Goal: Information Seeking & Learning: Learn about a topic

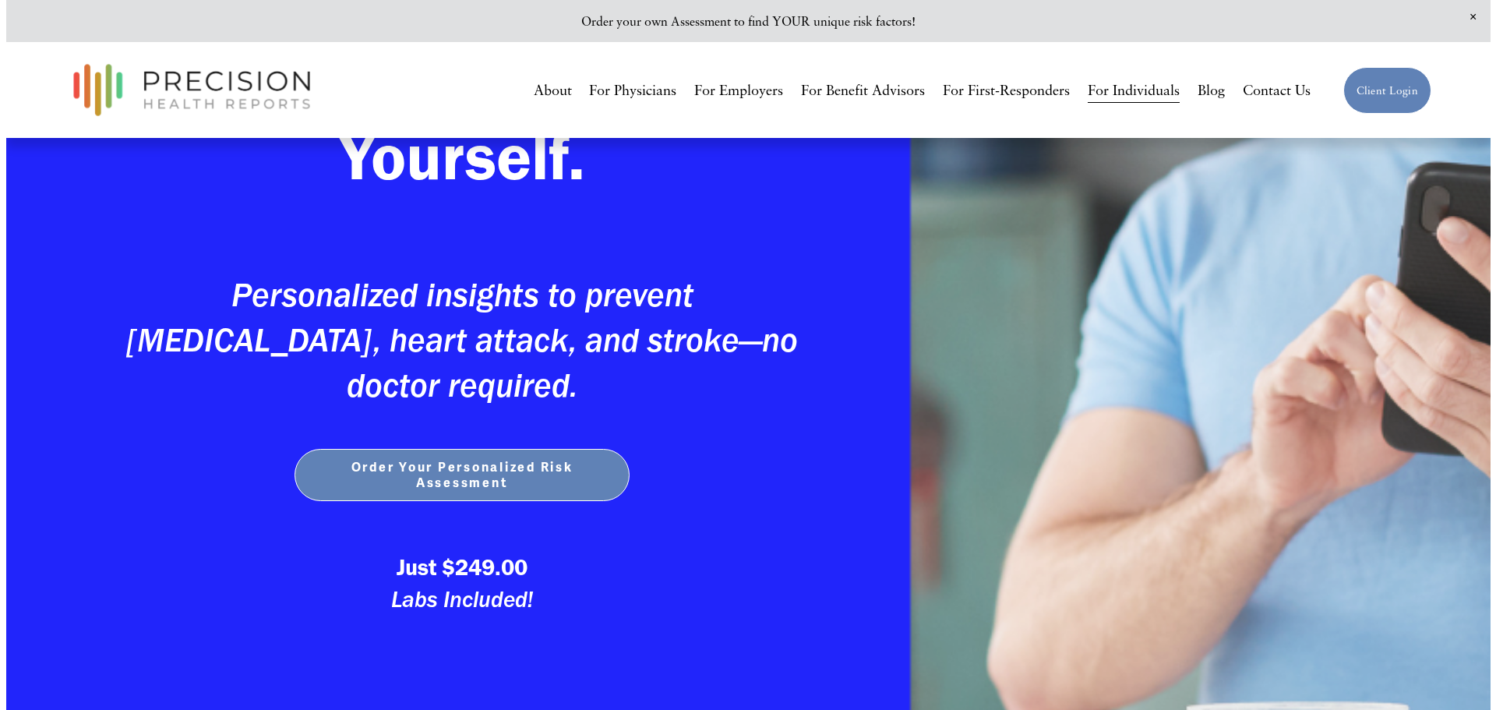
scroll to position [390, 0]
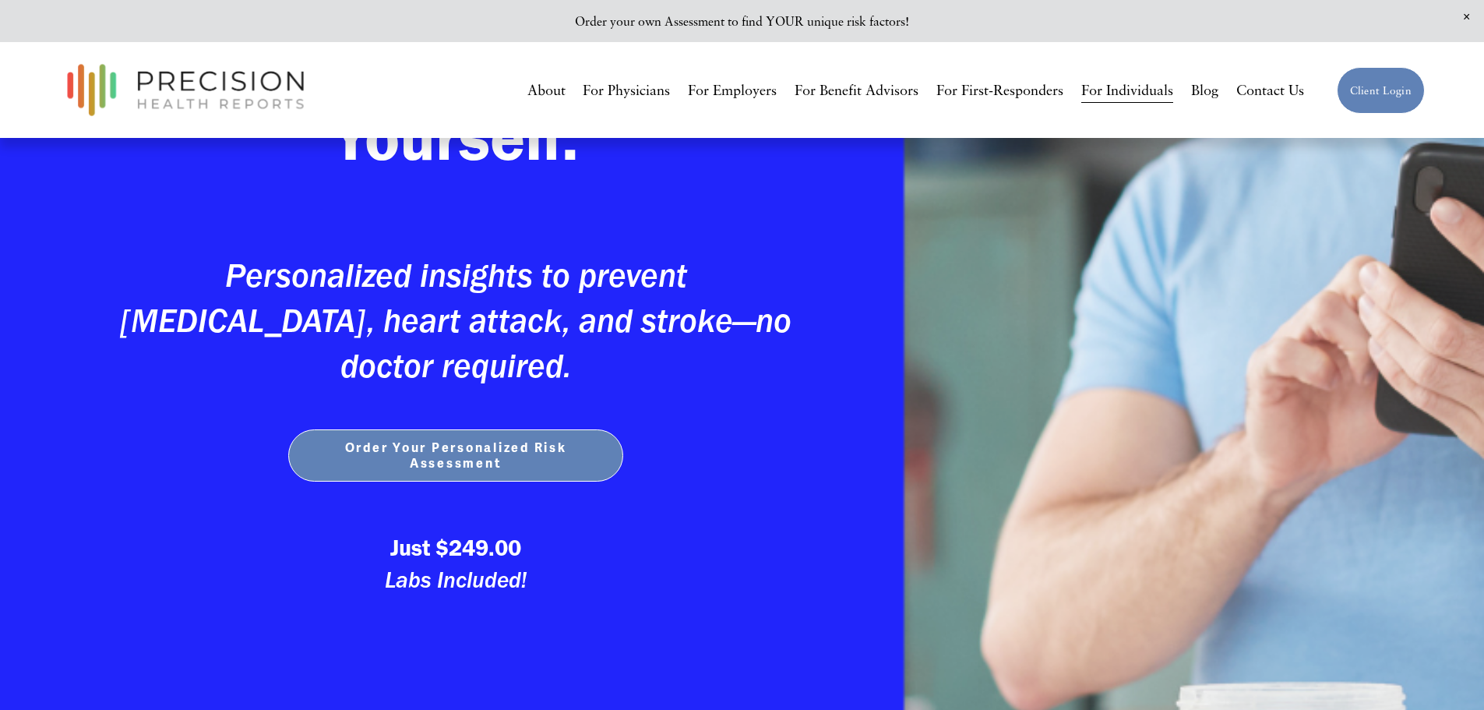
click at [519, 460] on span "Order Your Personalized Risk Assessment" at bounding box center [456, 455] width 304 height 31
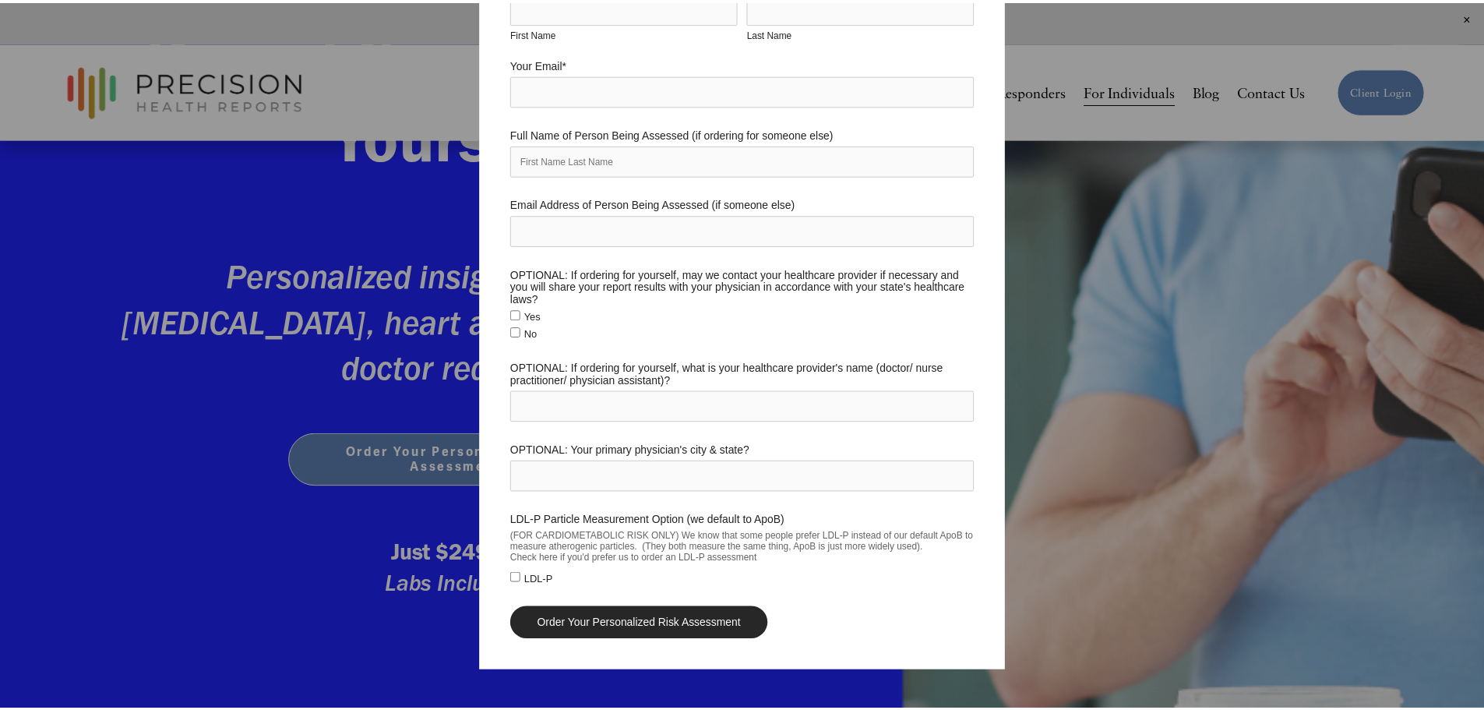
scroll to position [0, 0]
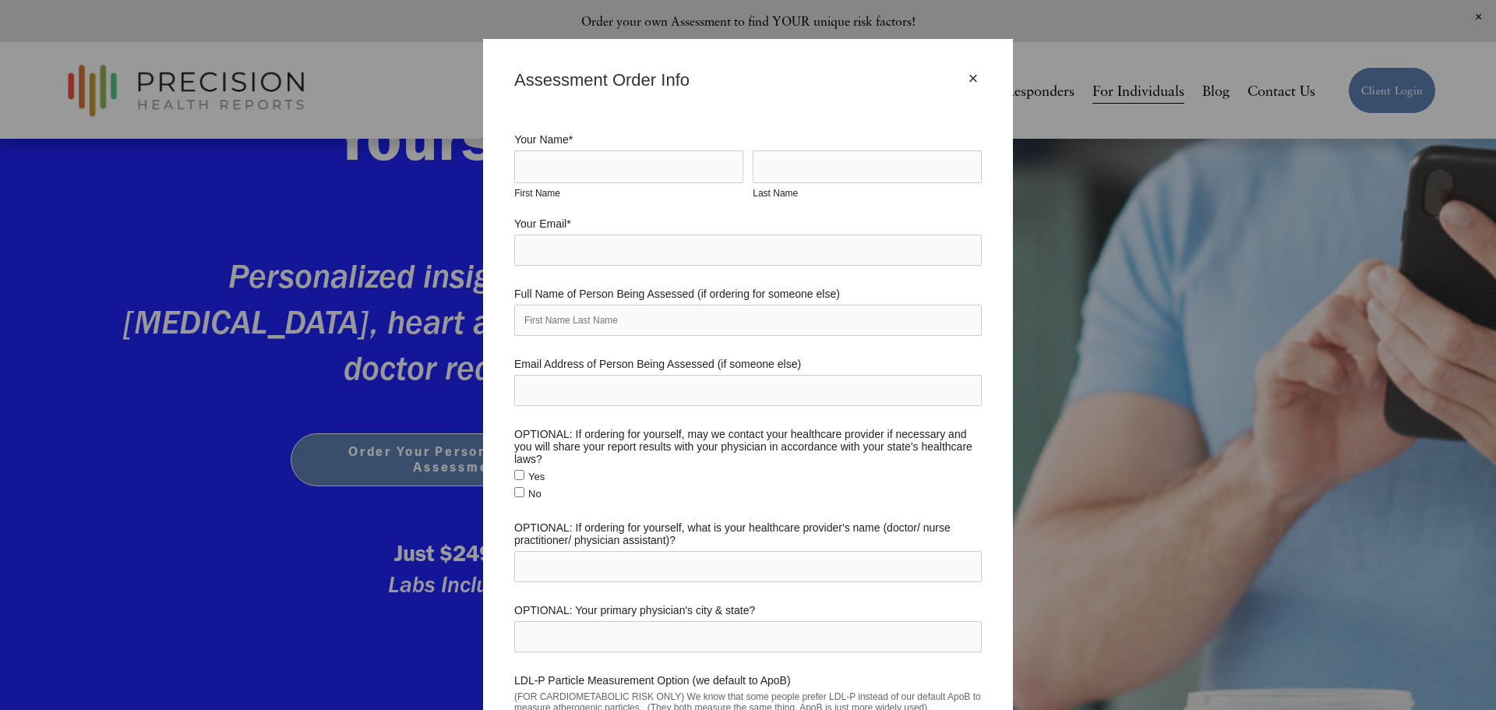
click at [964, 78] on div "×" at bounding box center [972, 78] width 17 height 17
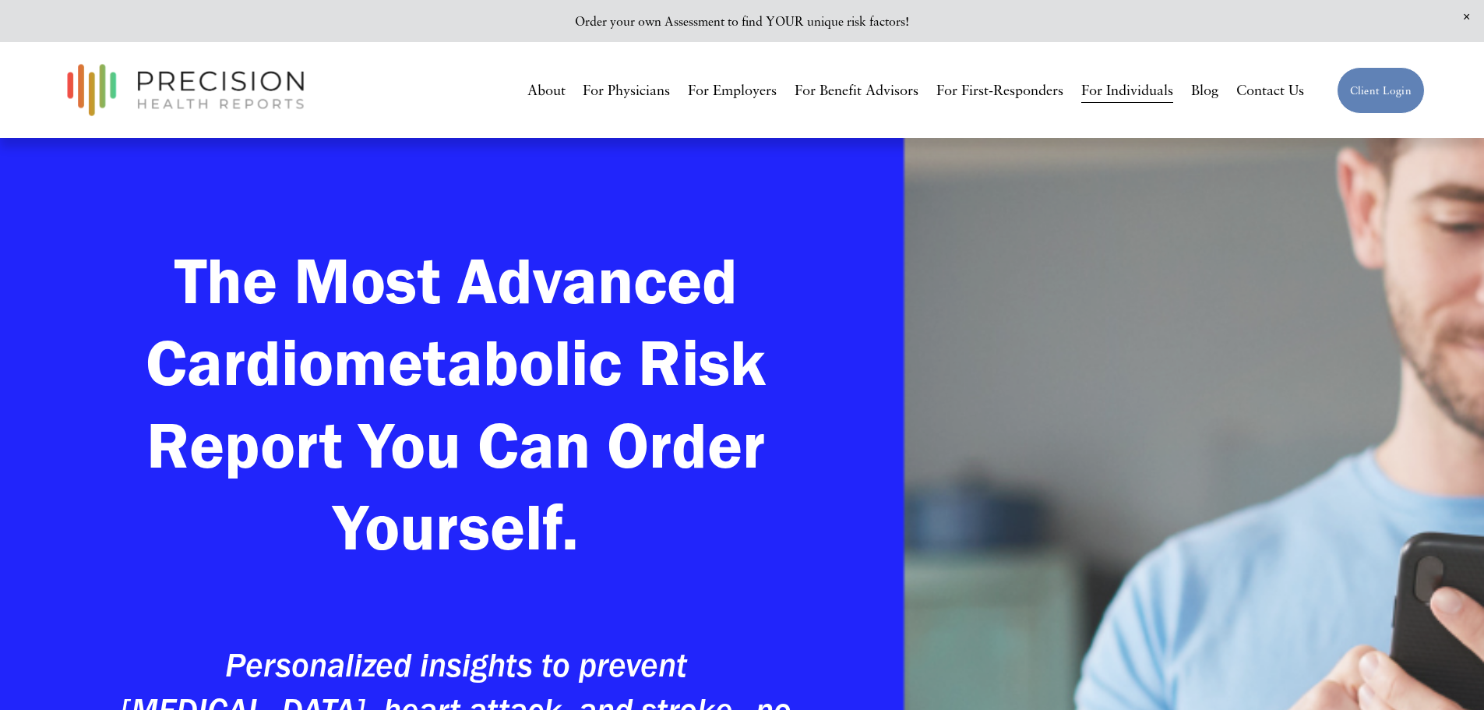
click at [633, 265] on strong "The Most Advanced Cardiometabolic Risk Report You Can Order Yourself." at bounding box center [464, 403] width 636 height 325
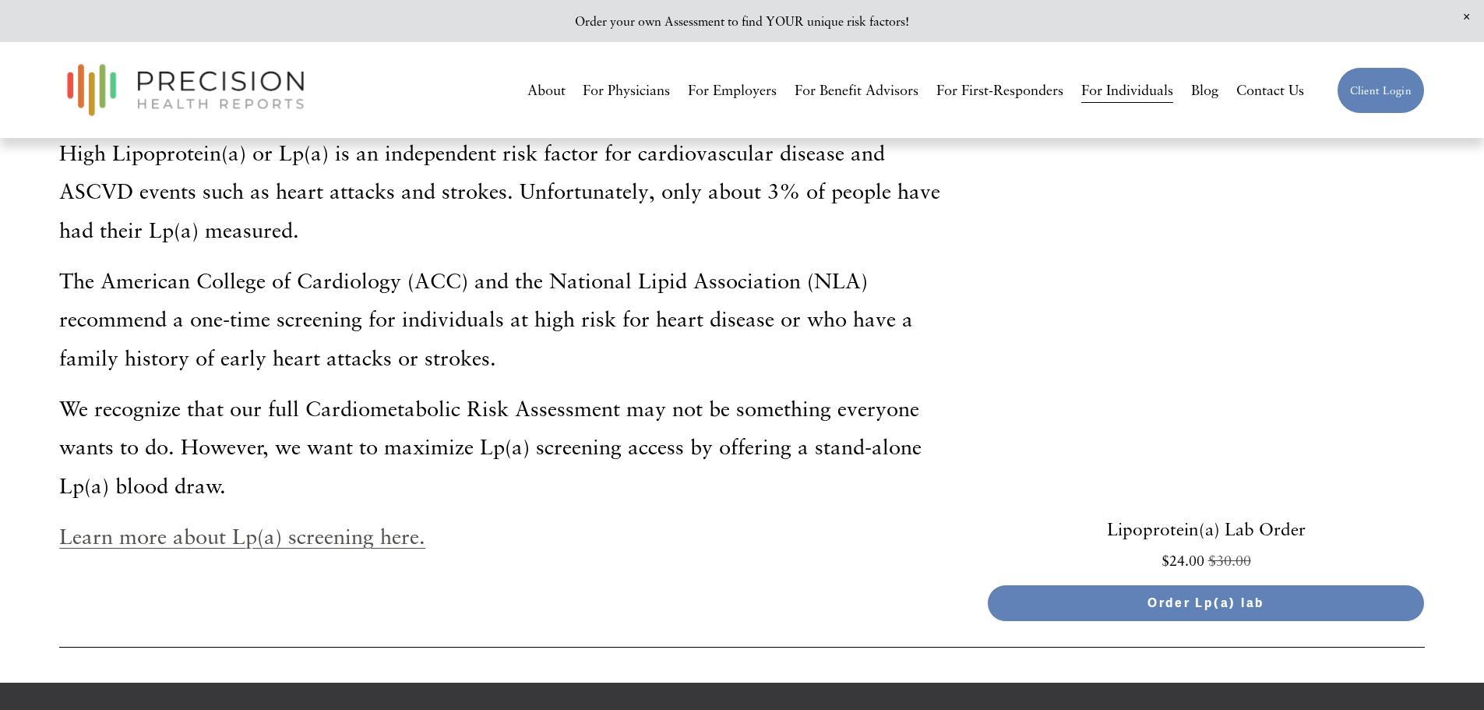
scroll to position [7946, 0]
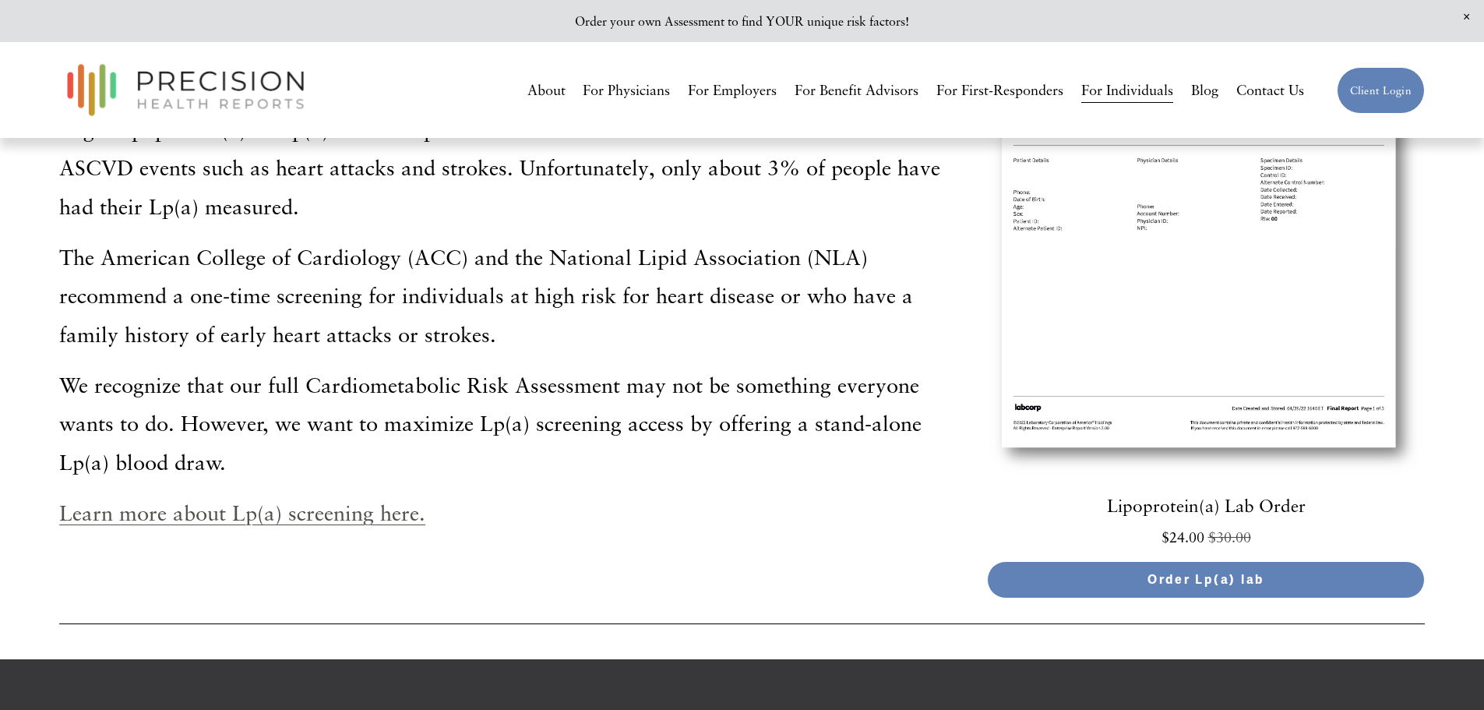
click at [312, 520] on link "Learn more about Lp(a) screening here." at bounding box center [242, 512] width 366 height 26
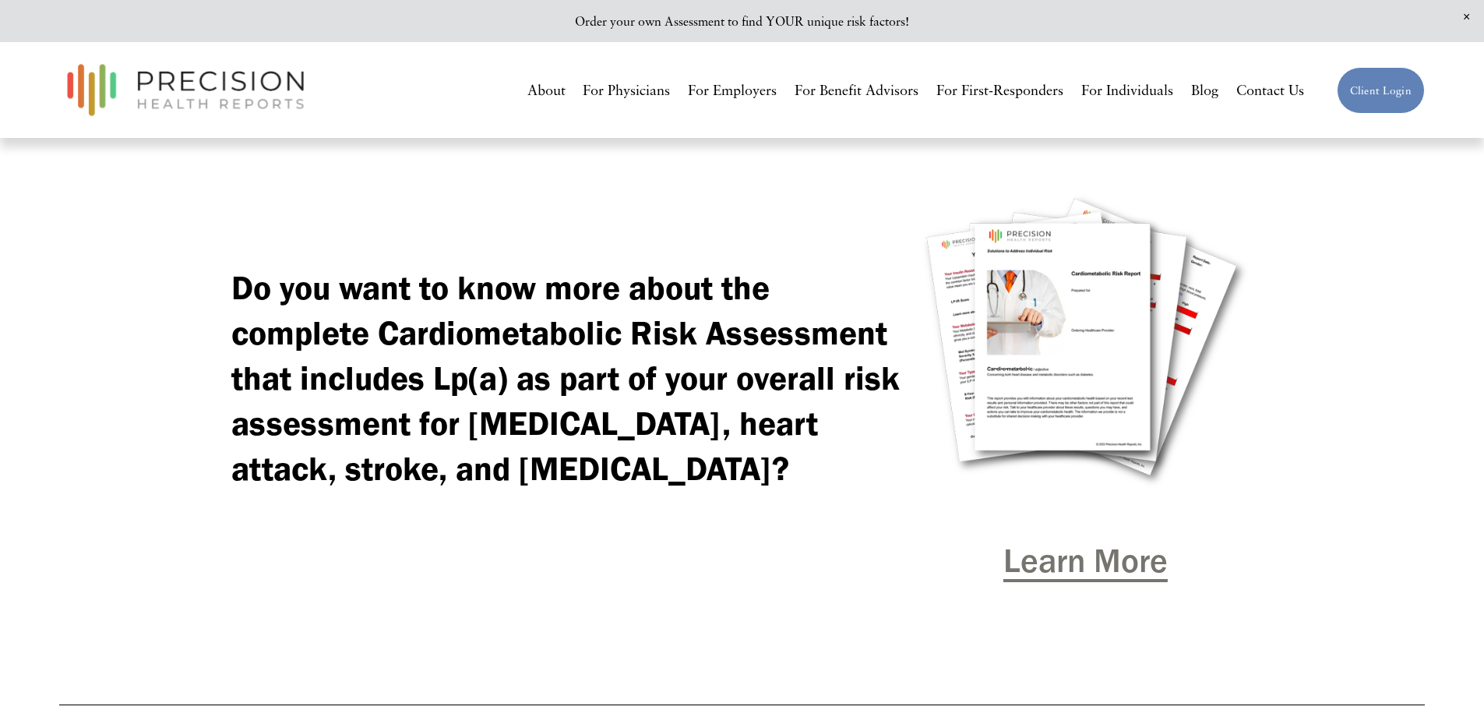
scroll to position [1246, 0]
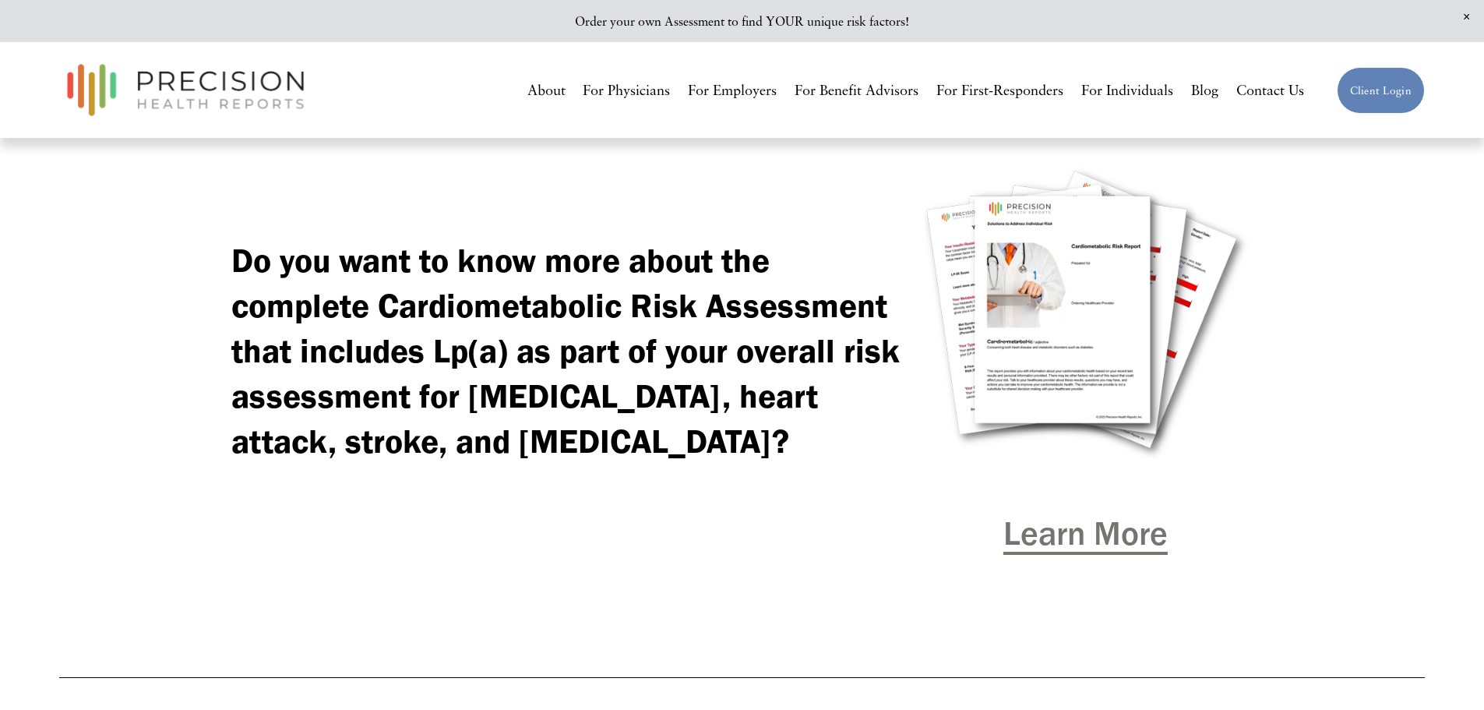
click at [1098, 553] on span "Learn More" at bounding box center [1085, 533] width 164 height 41
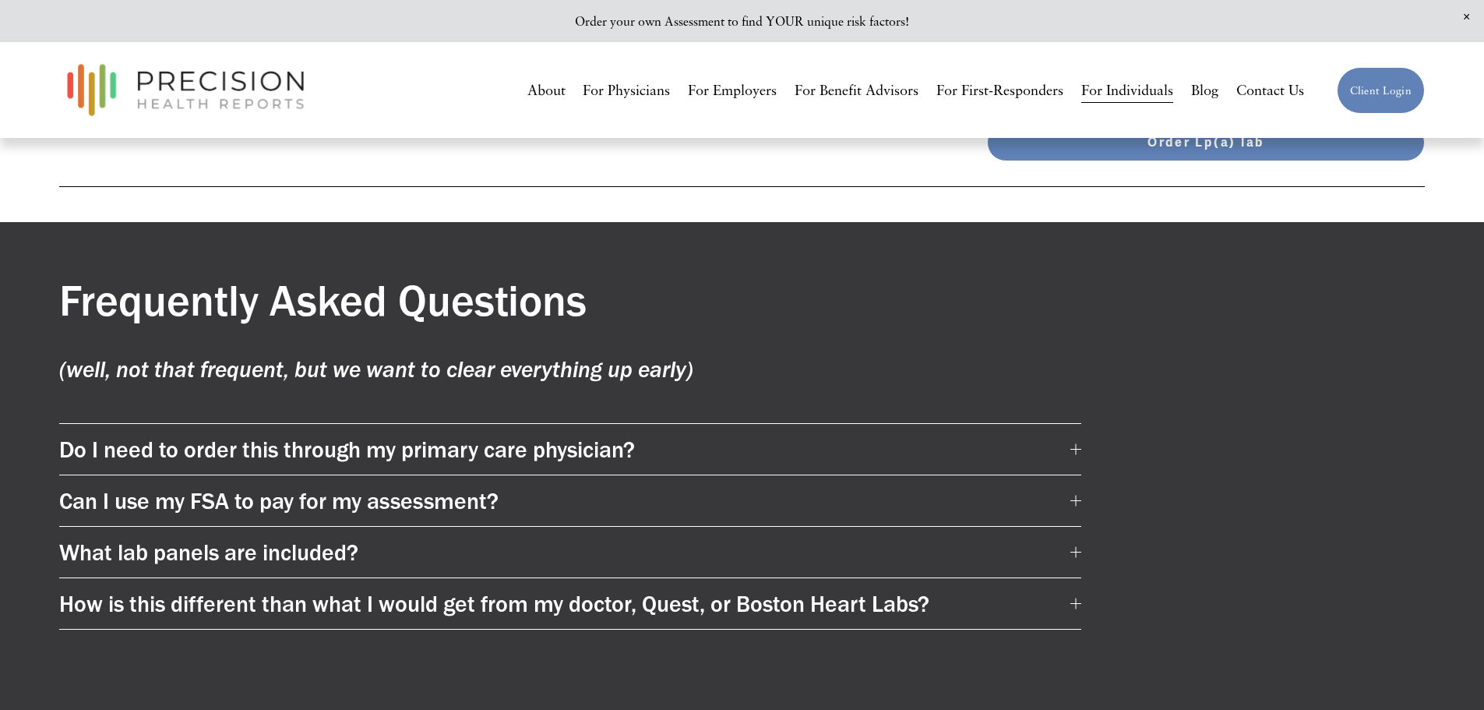
scroll to position [8413, 0]
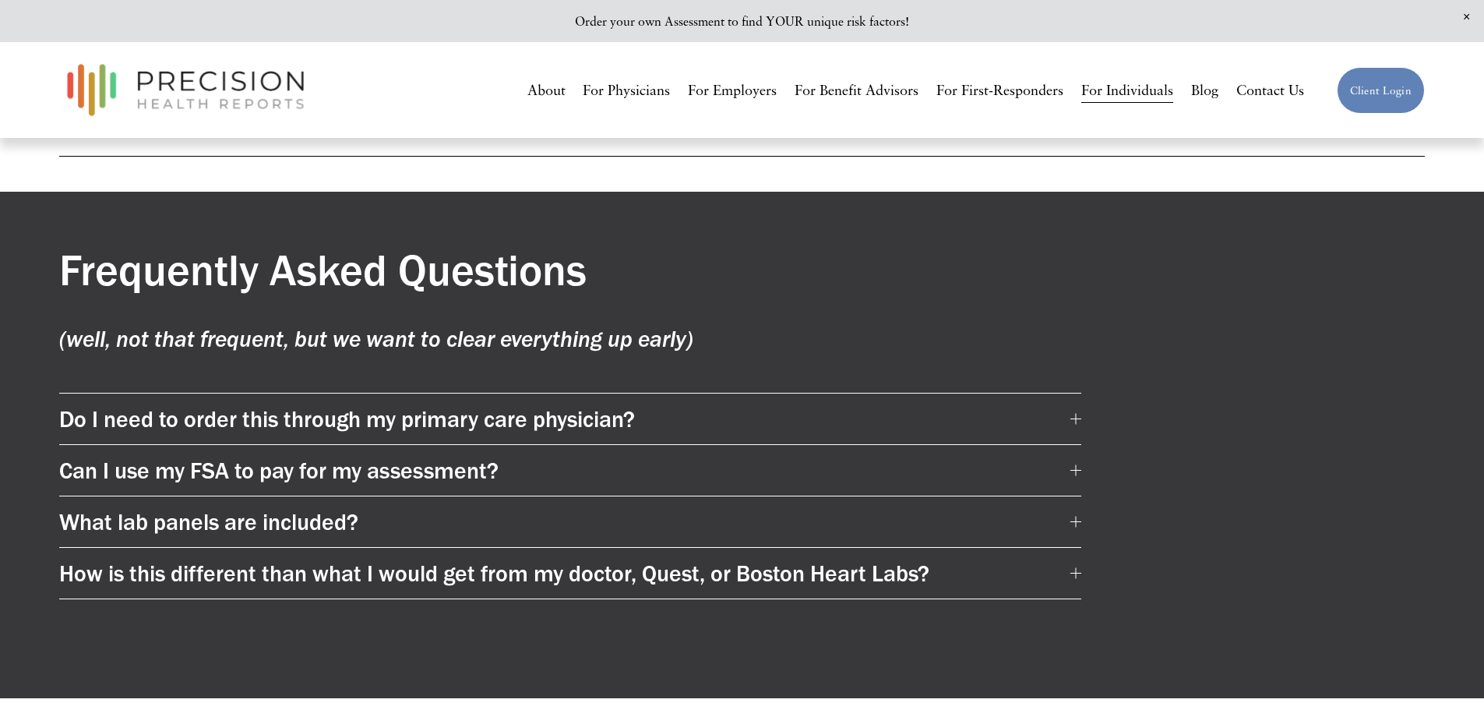
click at [698, 426] on span "Do I need to order this through my primary care physician?" at bounding box center [564, 418] width 1011 height 27
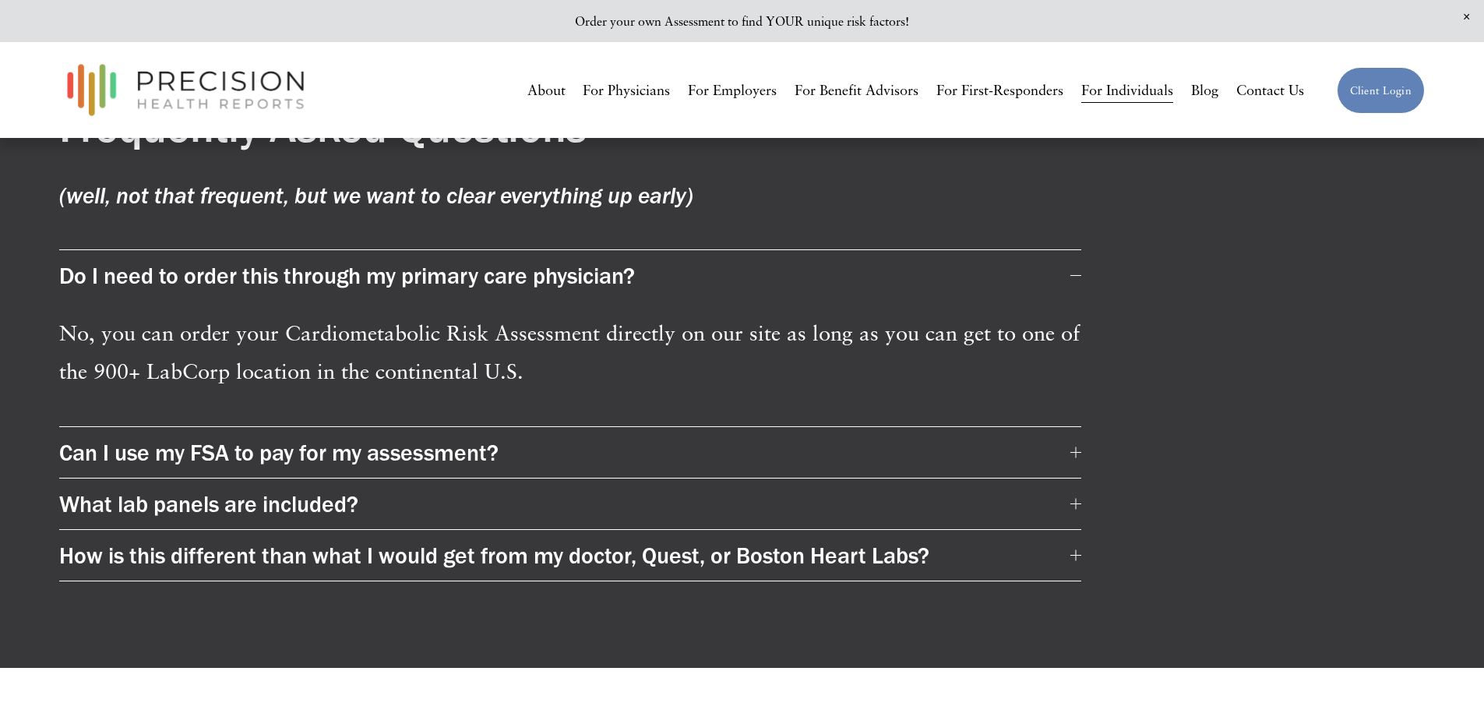
scroll to position [8569, 0]
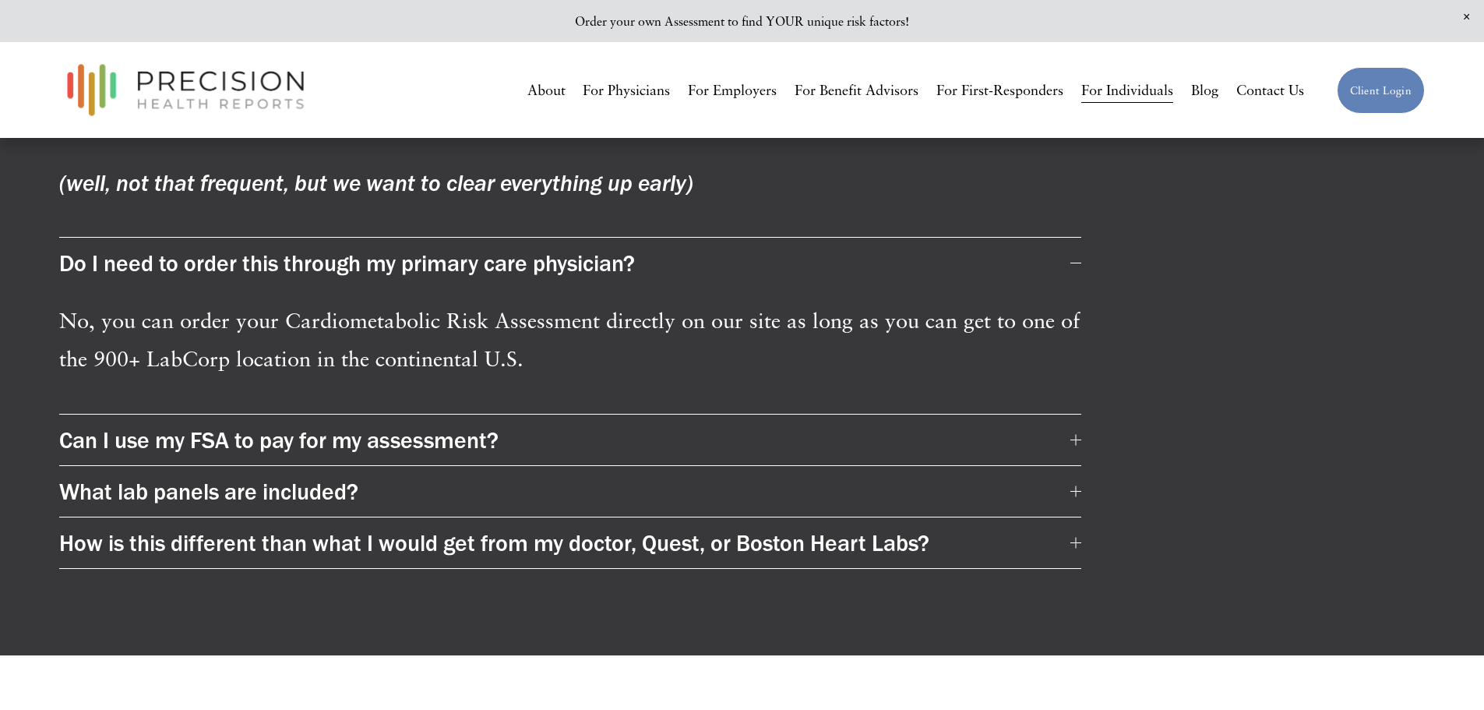
click at [694, 444] on span "Can I use my FSA to pay for my assessment?" at bounding box center [564, 439] width 1011 height 27
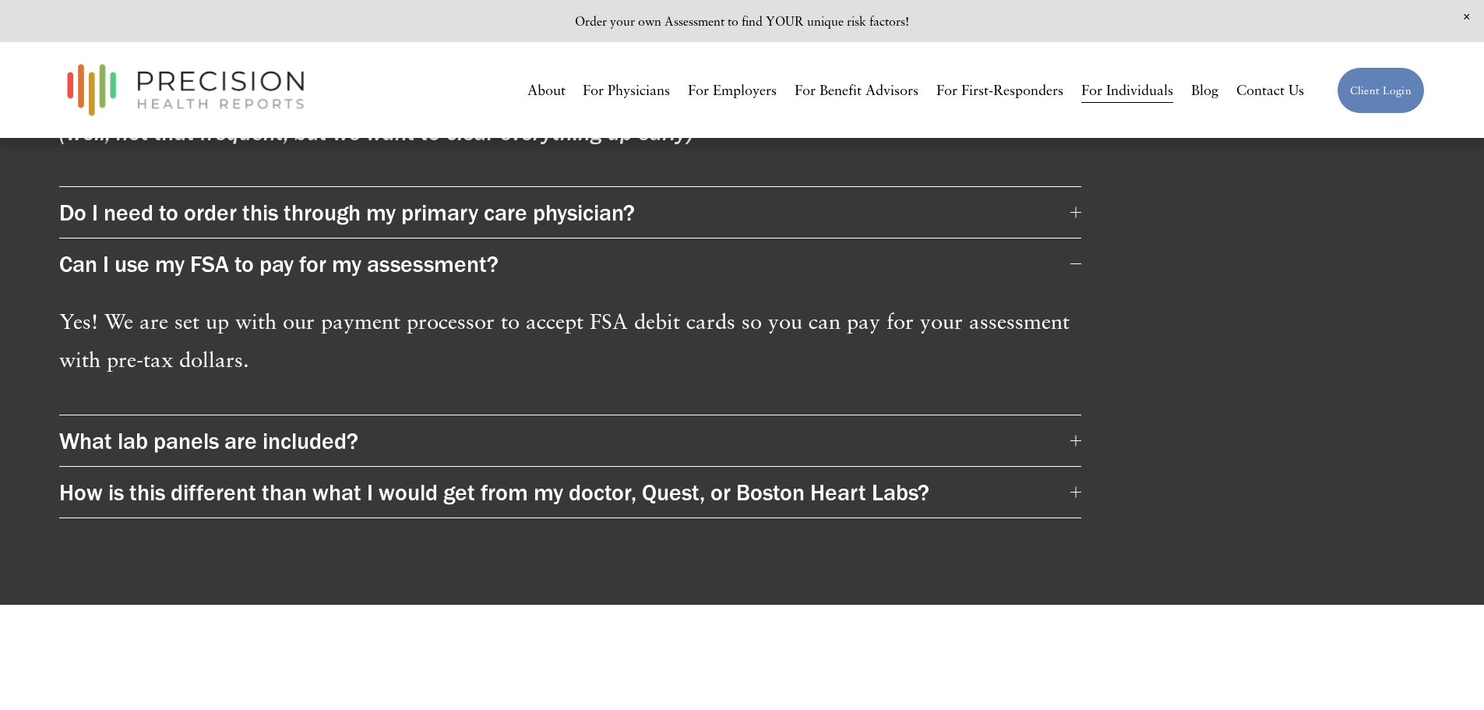
scroll to position [8647, 0]
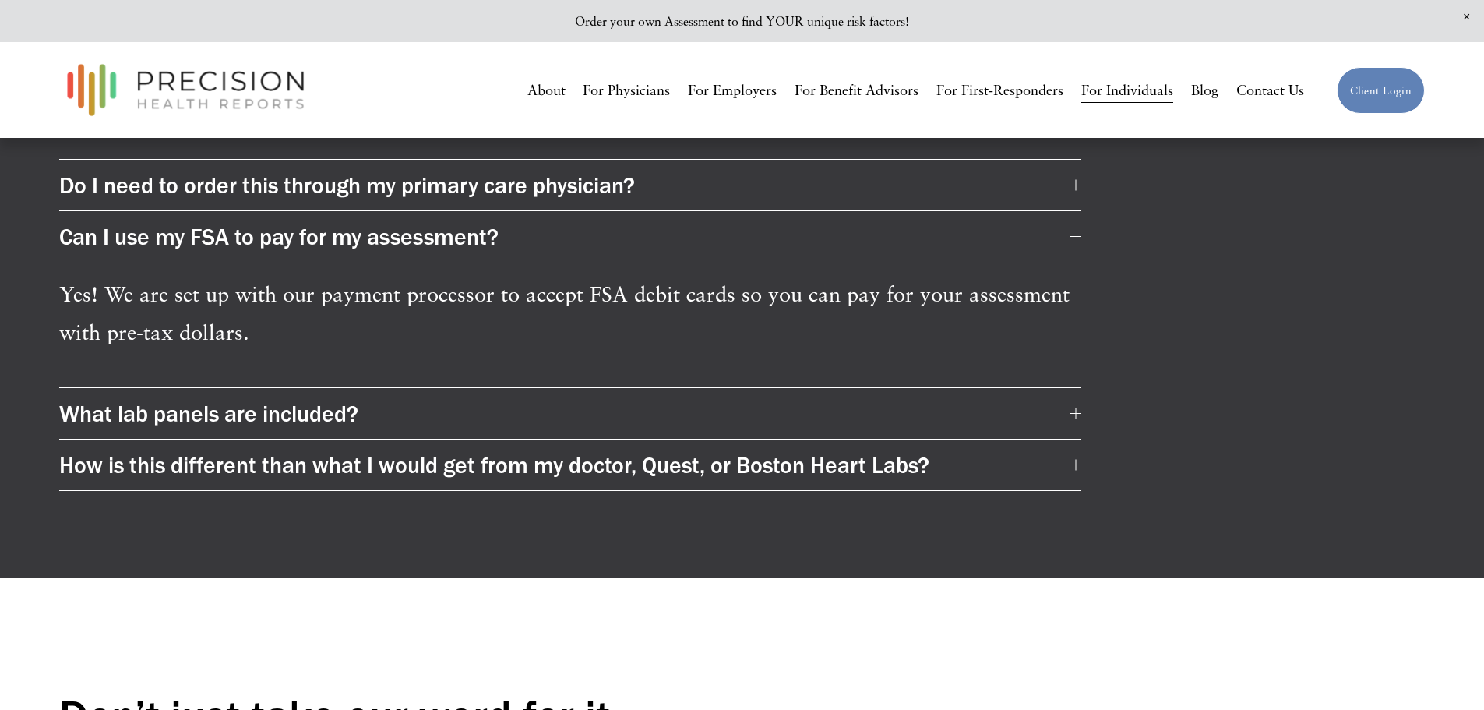
click at [689, 421] on span "What lab panels are included?" at bounding box center [564, 413] width 1011 height 27
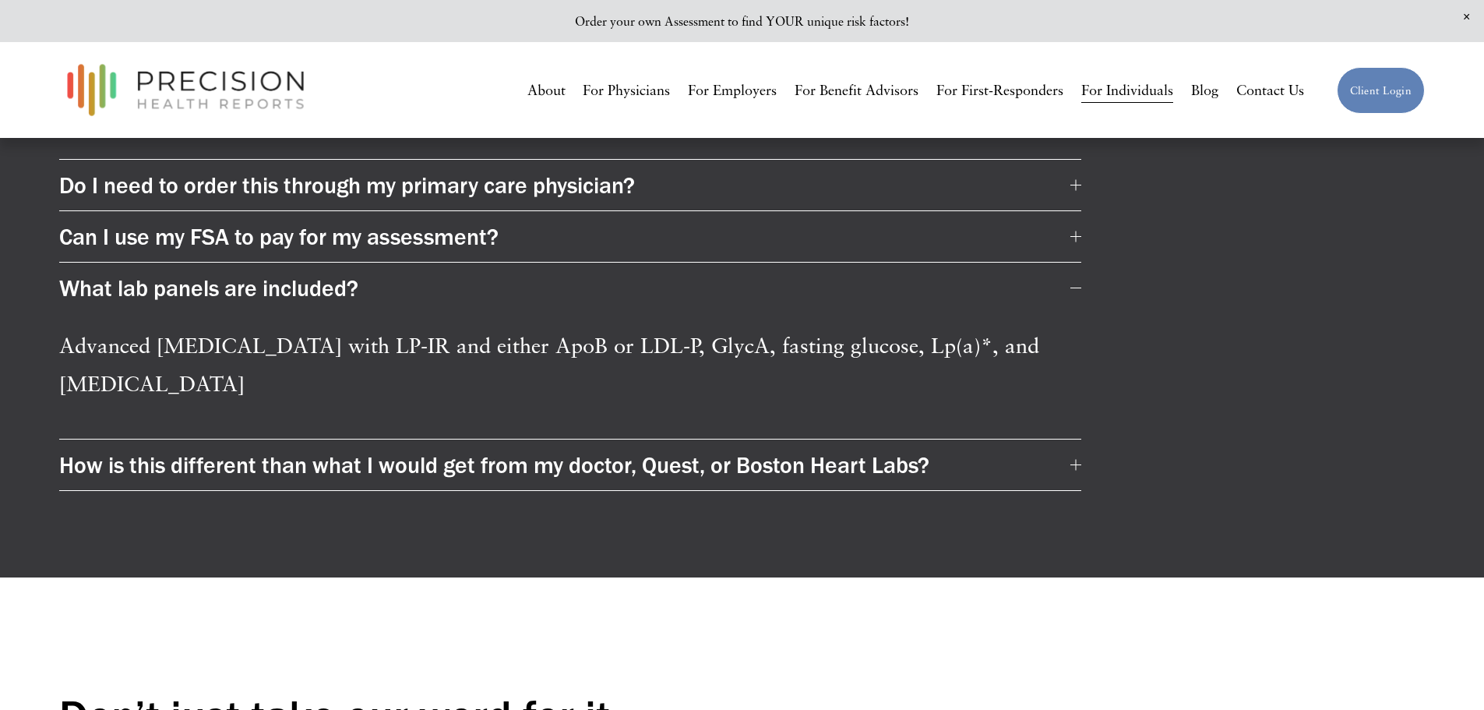
click at [598, 471] on span "How is this different than what I would get from my doctor, Quest, or Boston He…" at bounding box center [564, 464] width 1011 height 27
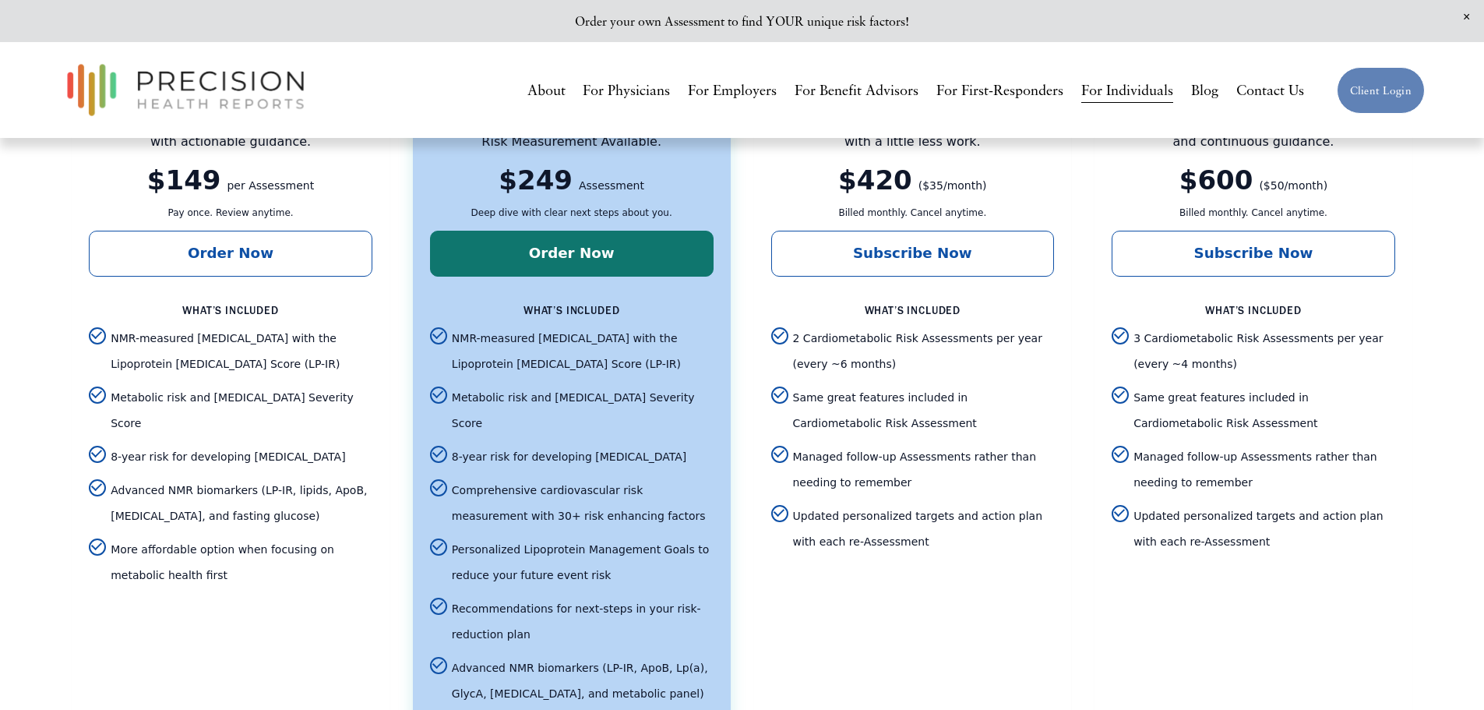
scroll to position [2649, 0]
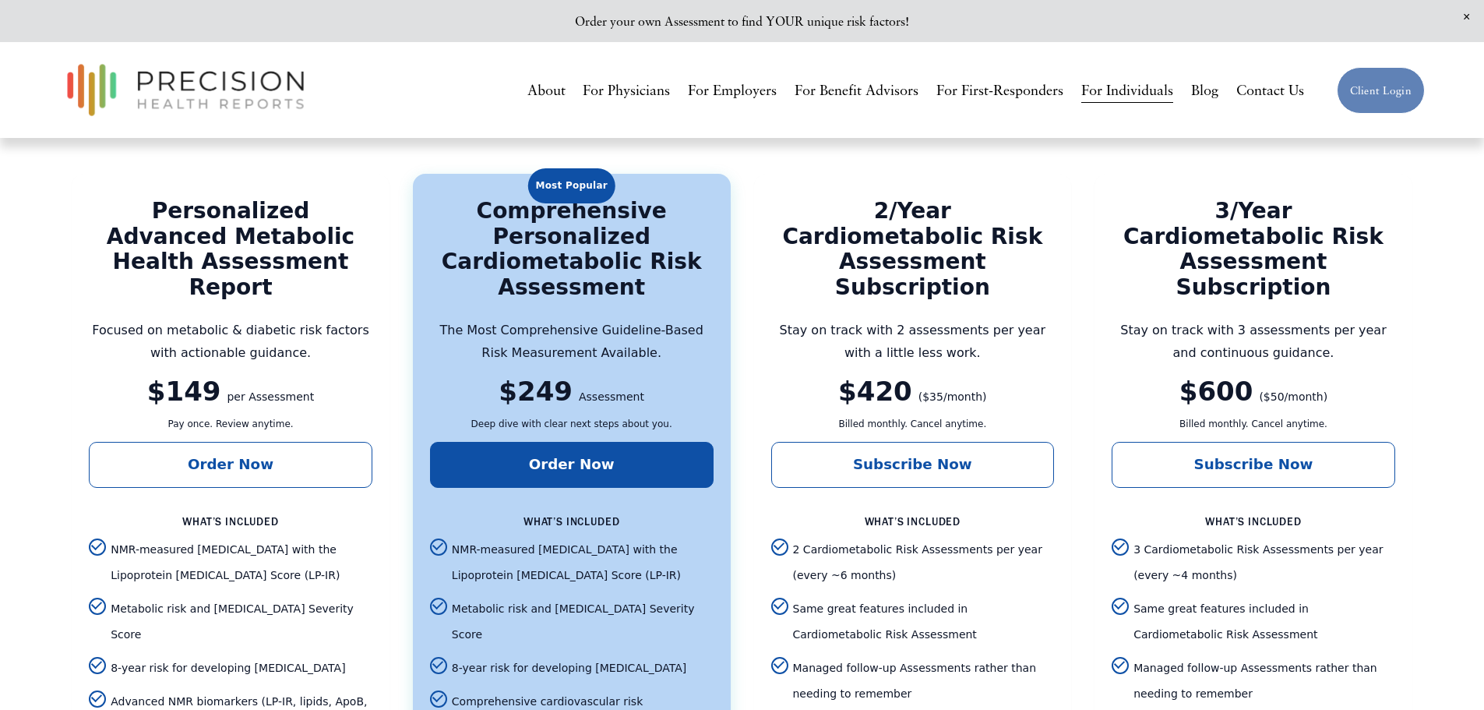
drag, startPoint x: 573, startPoint y: 278, endPoint x: 597, endPoint y: 323, distance: 50.9
click at [574, 283] on div "Comprehensive Personalized Cardiometabolic Risk Assessment" at bounding box center [572, 250] width 284 height 103
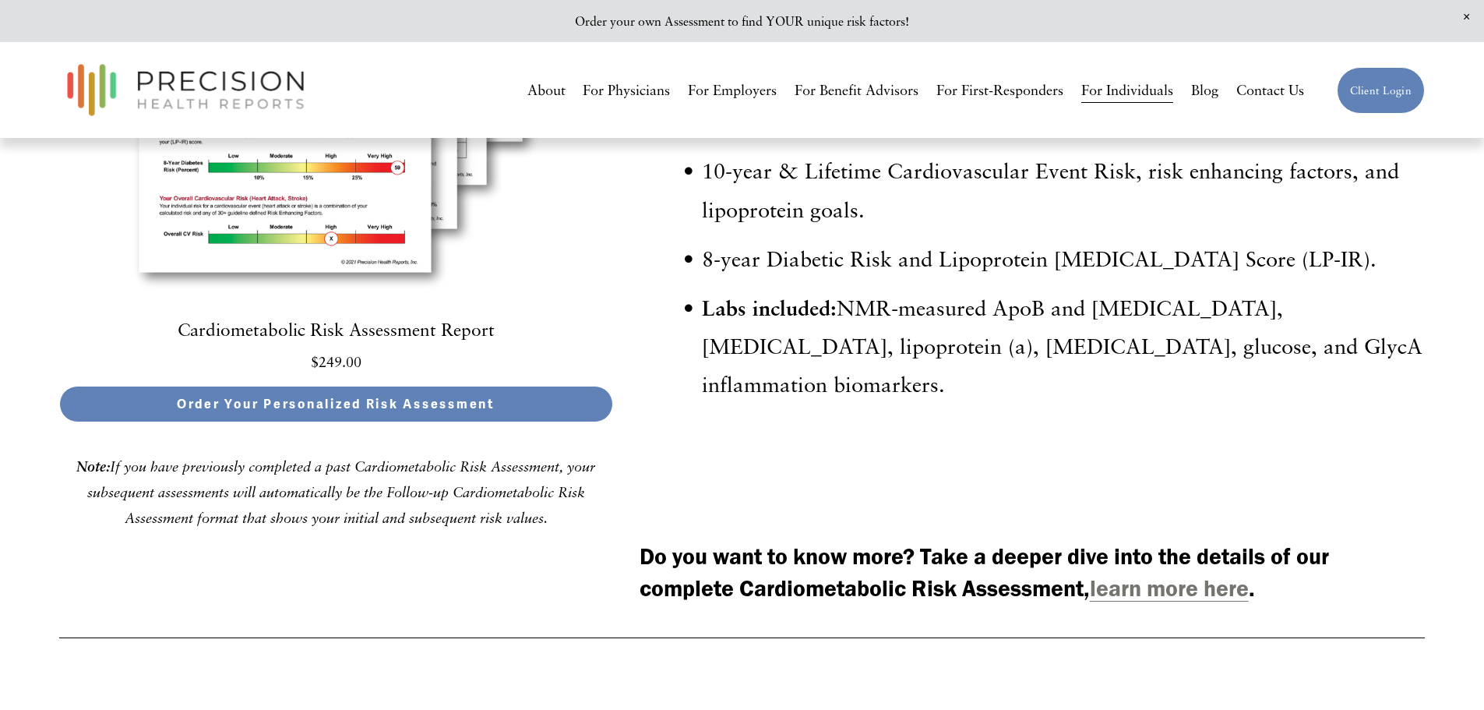
scroll to position [4440, 0]
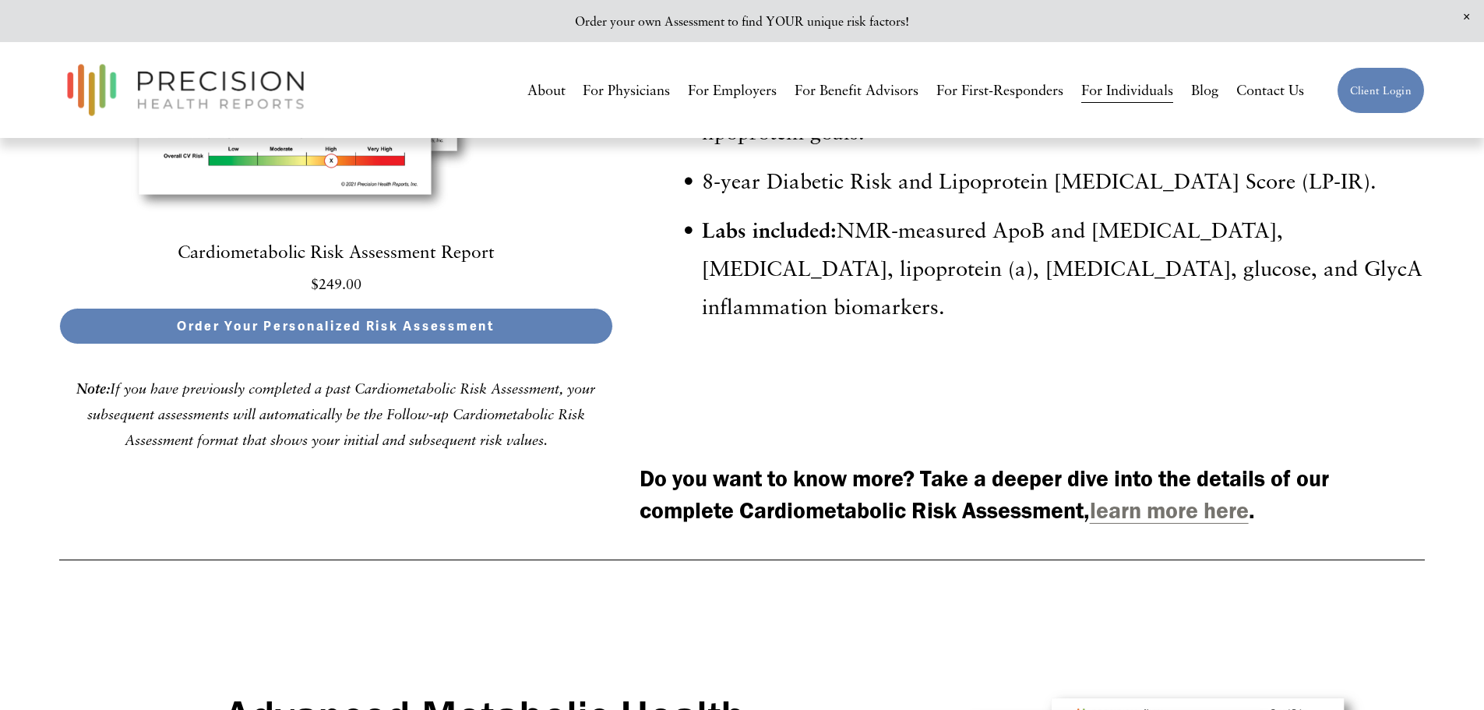
drag, startPoint x: 497, startPoint y: 362, endPoint x: 493, endPoint y: 407, distance: 45.4
click at [493, 407] on div "Quick View Cardiometabolic Risk Assessment Report $249.00 Order Your Personaliz…" at bounding box center [336, 68] width 580 height 796
click at [1169, 524] on strong "learn more here" at bounding box center [1169, 509] width 159 height 27
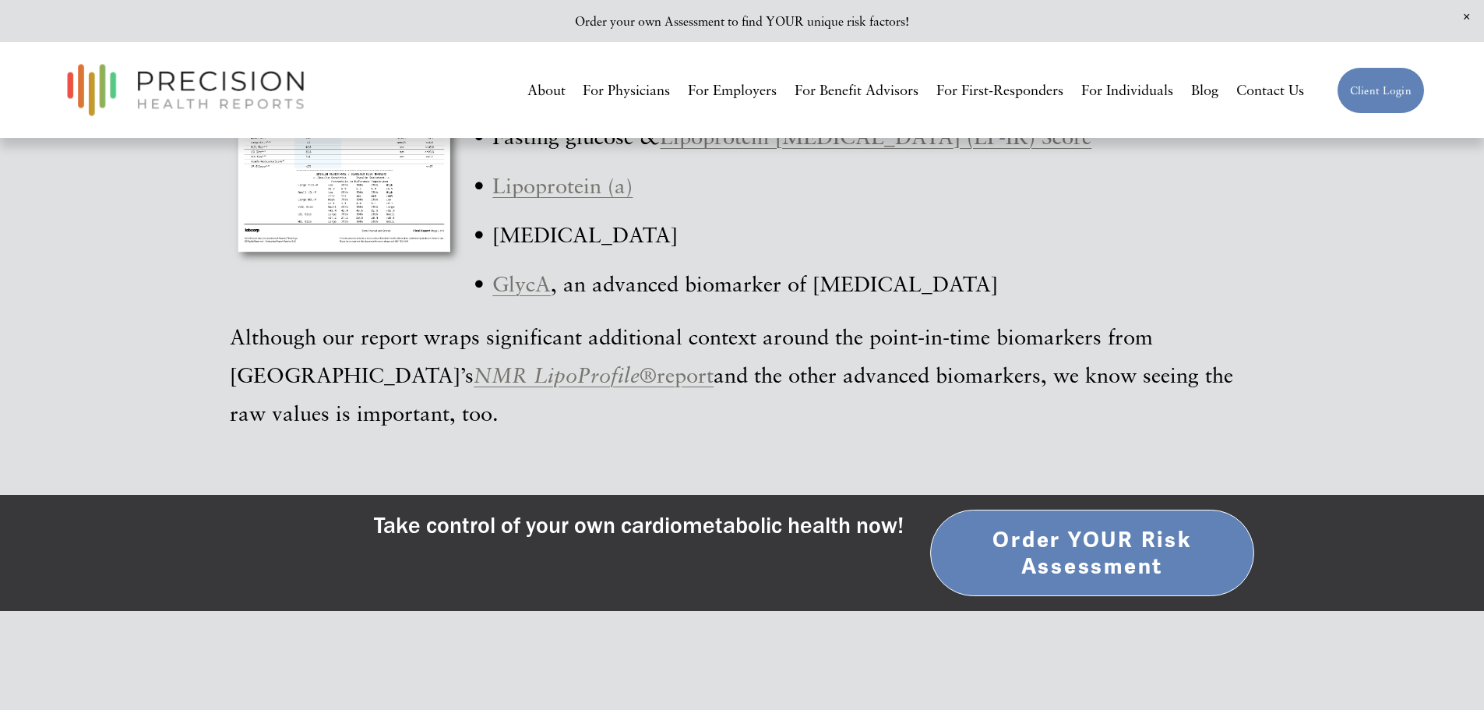
scroll to position [5297, 0]
